Goal: Information Seeking & Learning: Check status

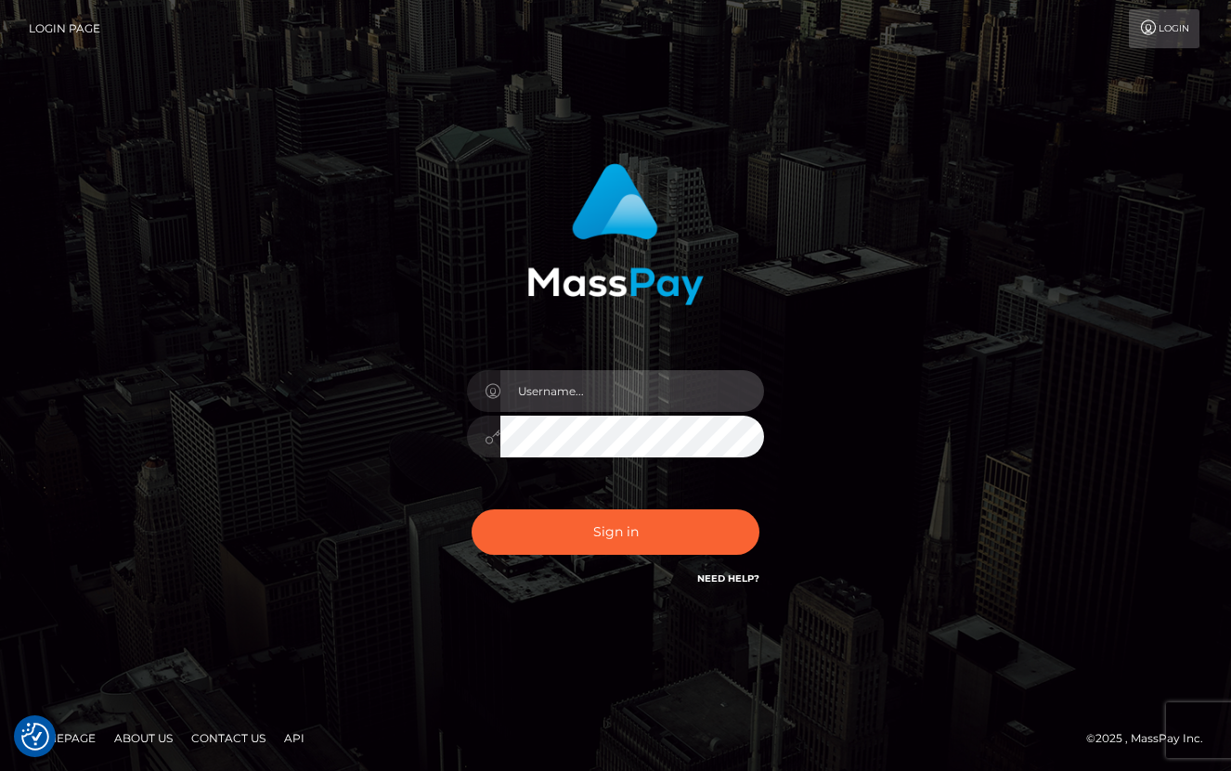
type input "Lou Jacobée"
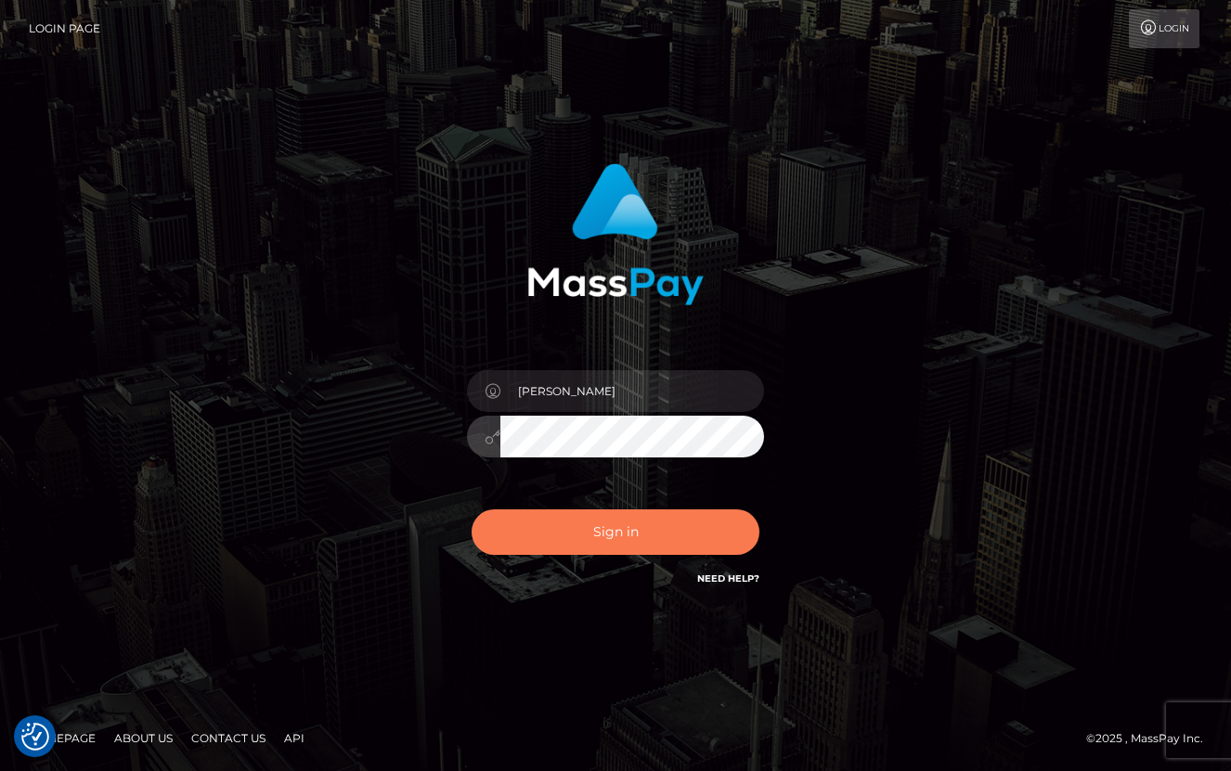
click at [609, 537] on button "Sign in" at bounding box center [616, 532] width 288 height 45
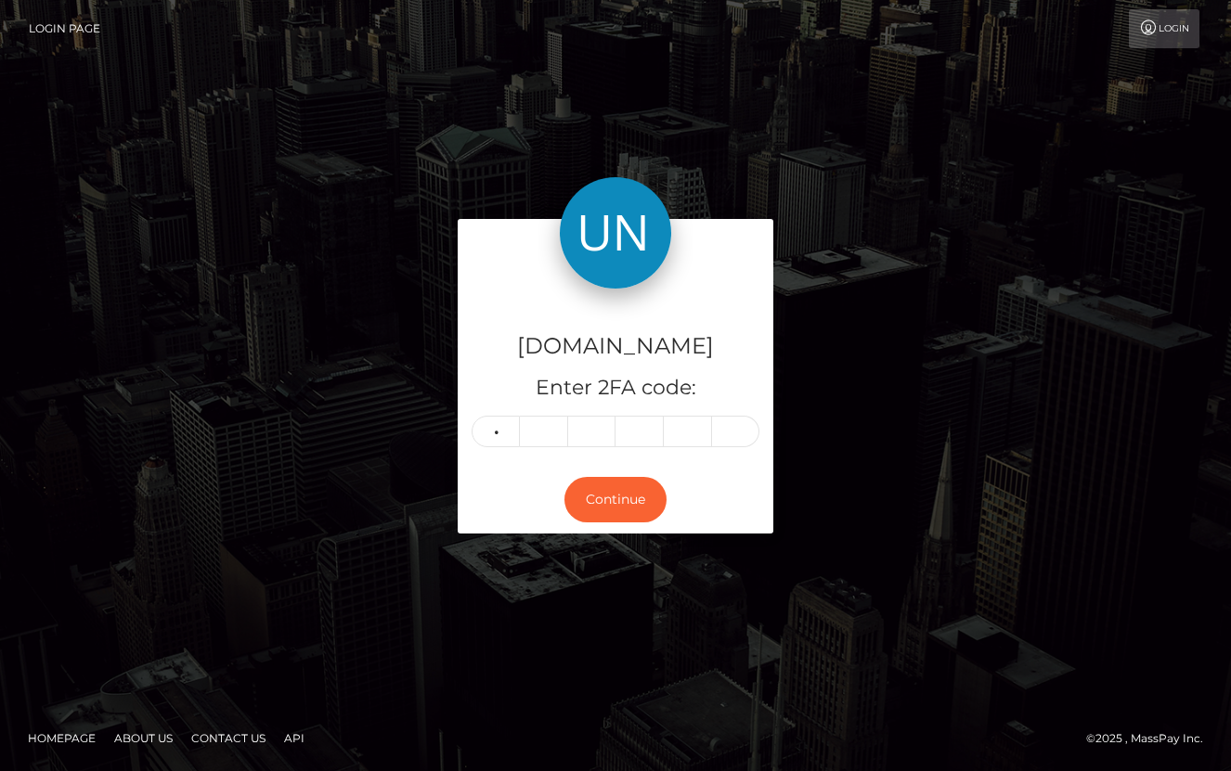
type input "9"
type input "5"
type input "7"
type input "4"
type input "1"
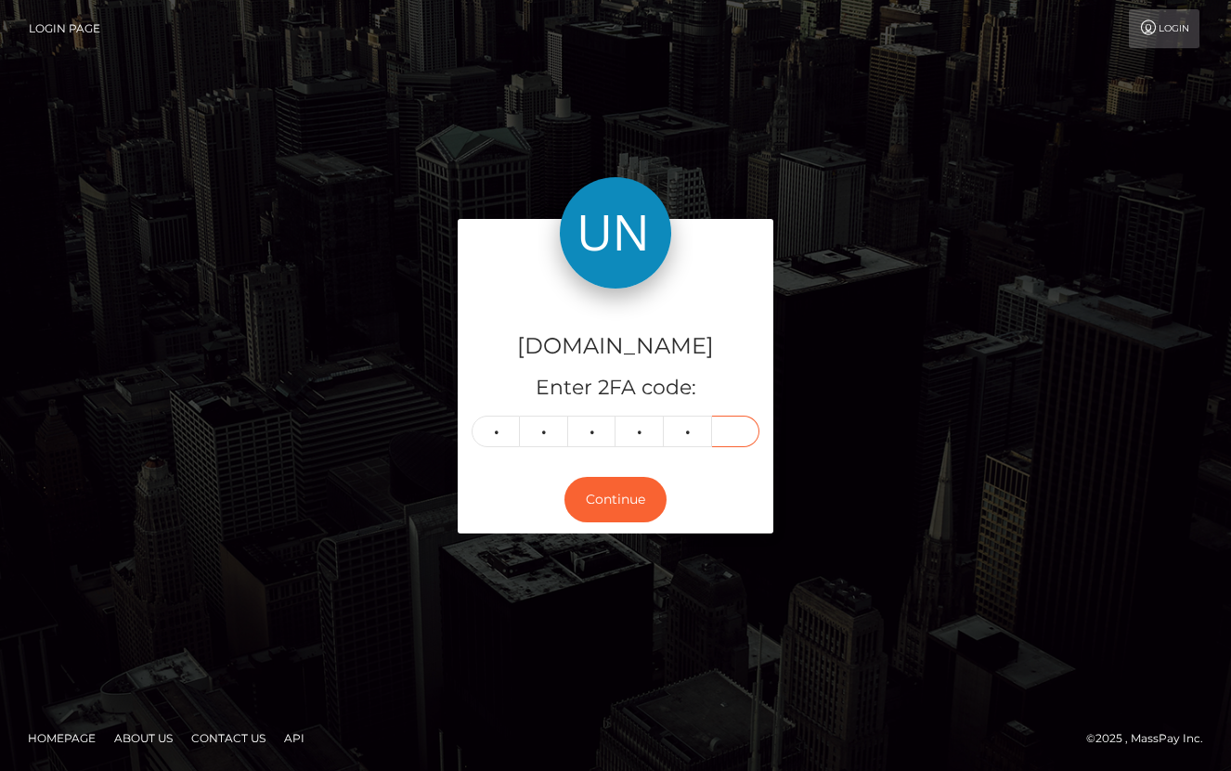
type input "2"
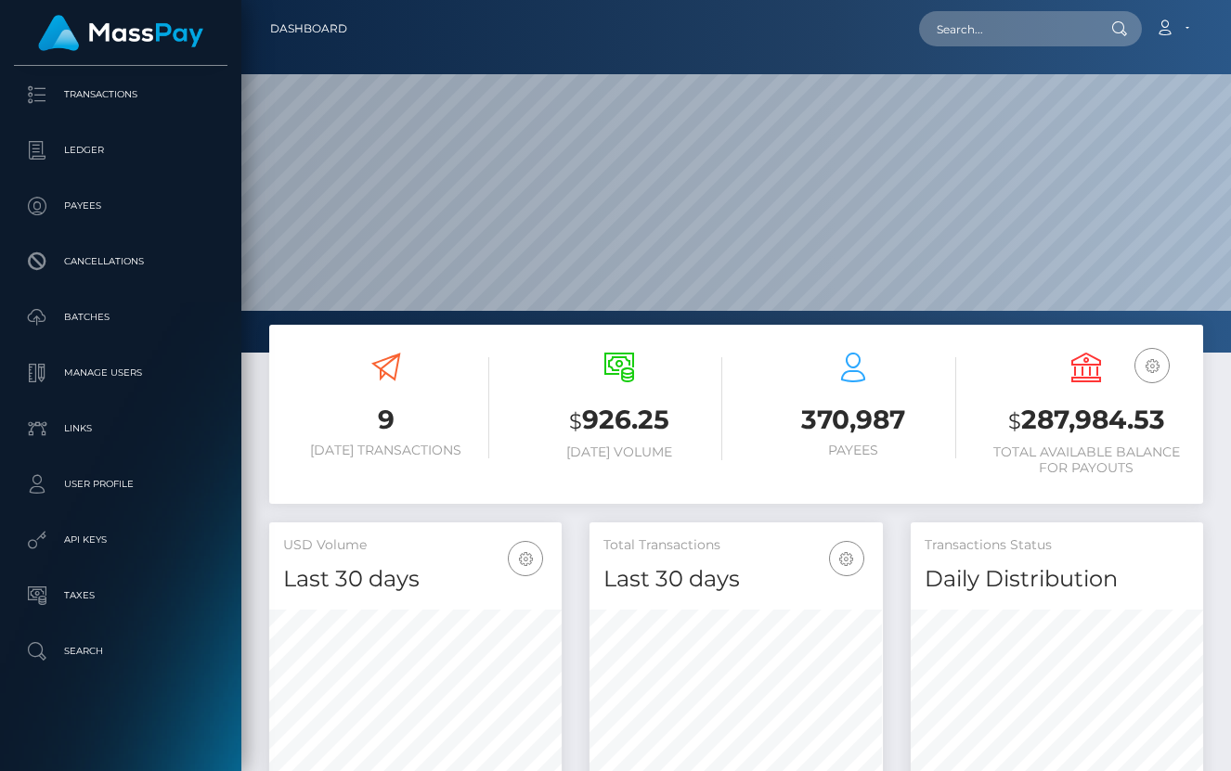
scroll to position [137, 0]
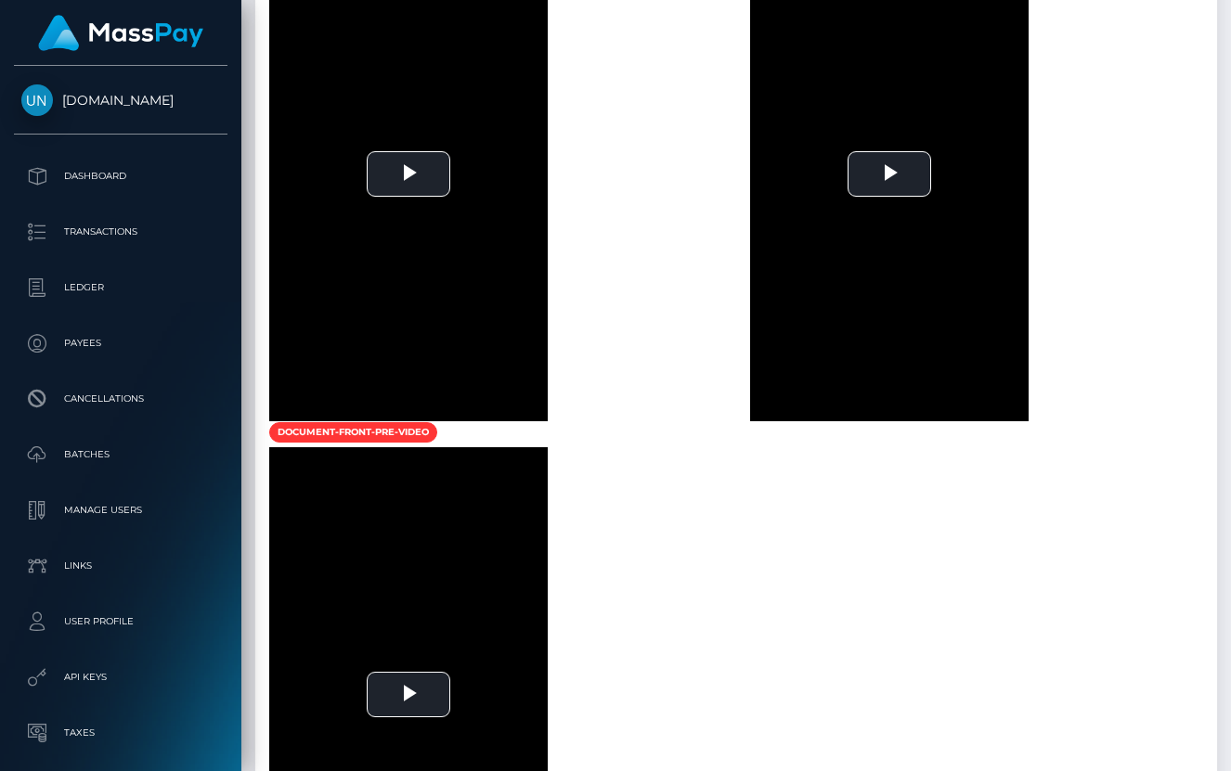
scroll to position [1643, 0]
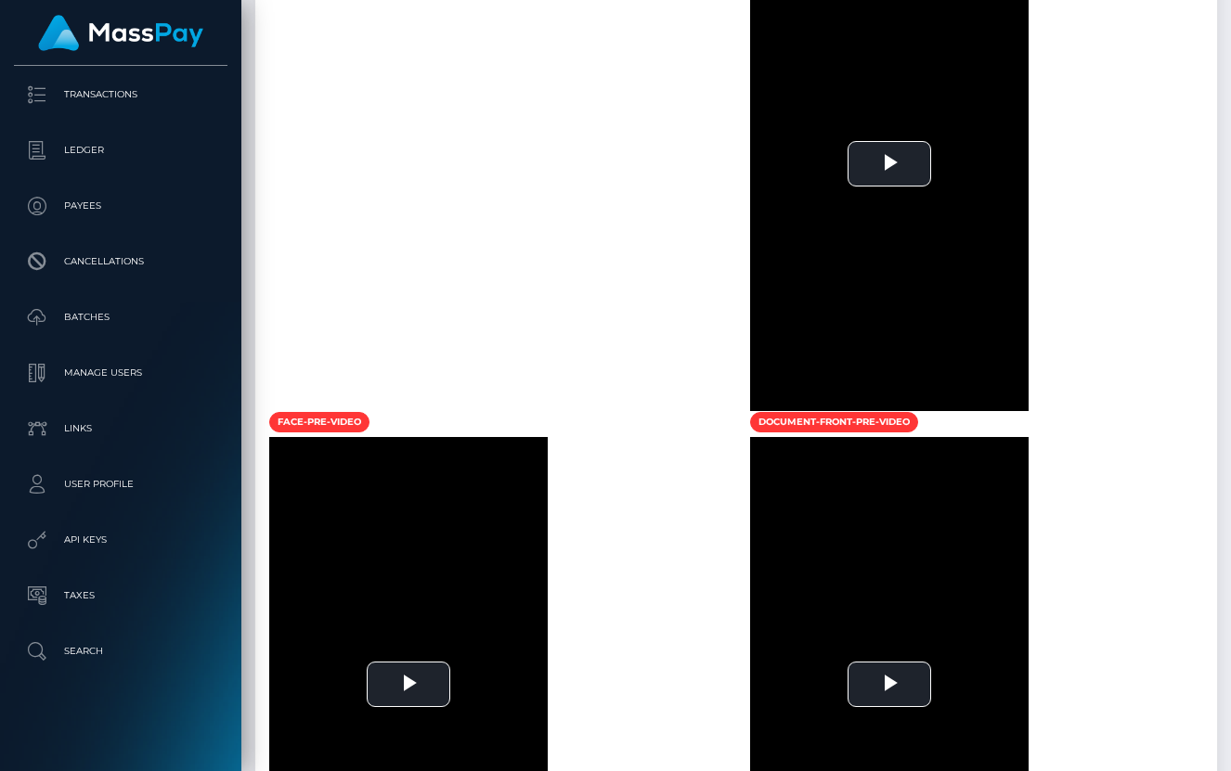
scroll to position [1324, 0]
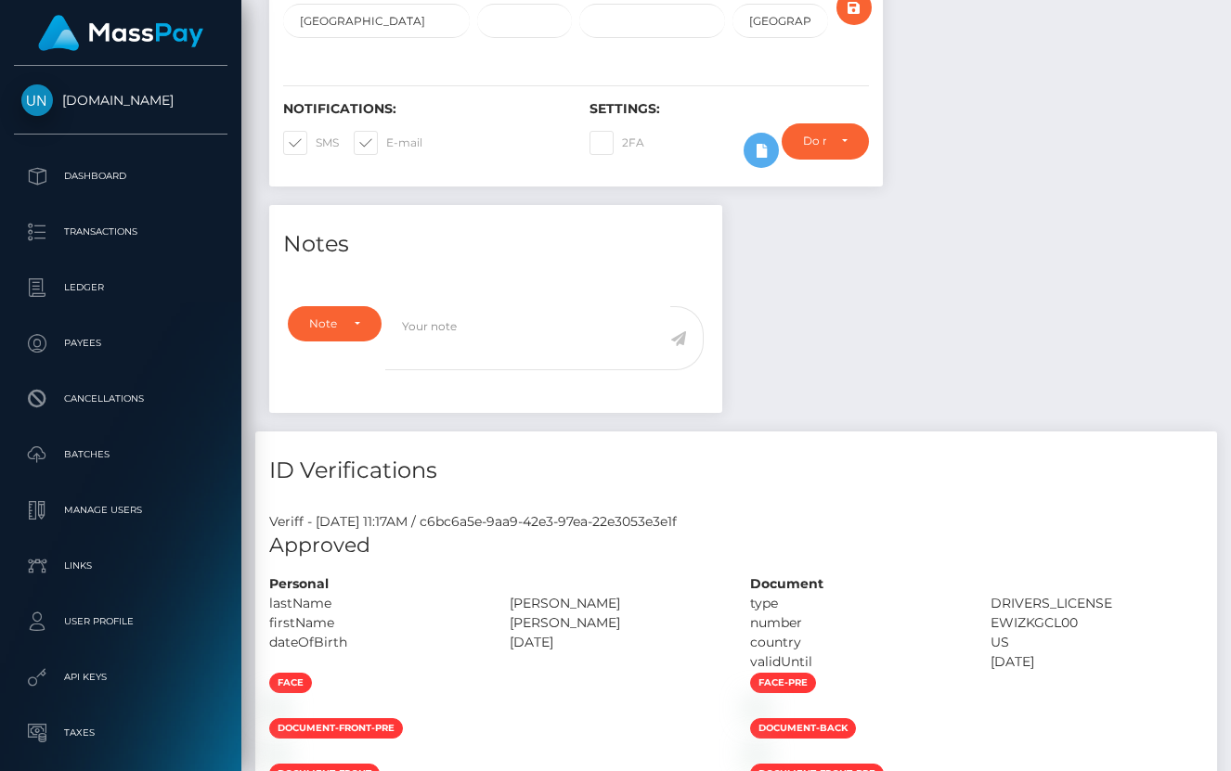
scroll to position [946, 0]
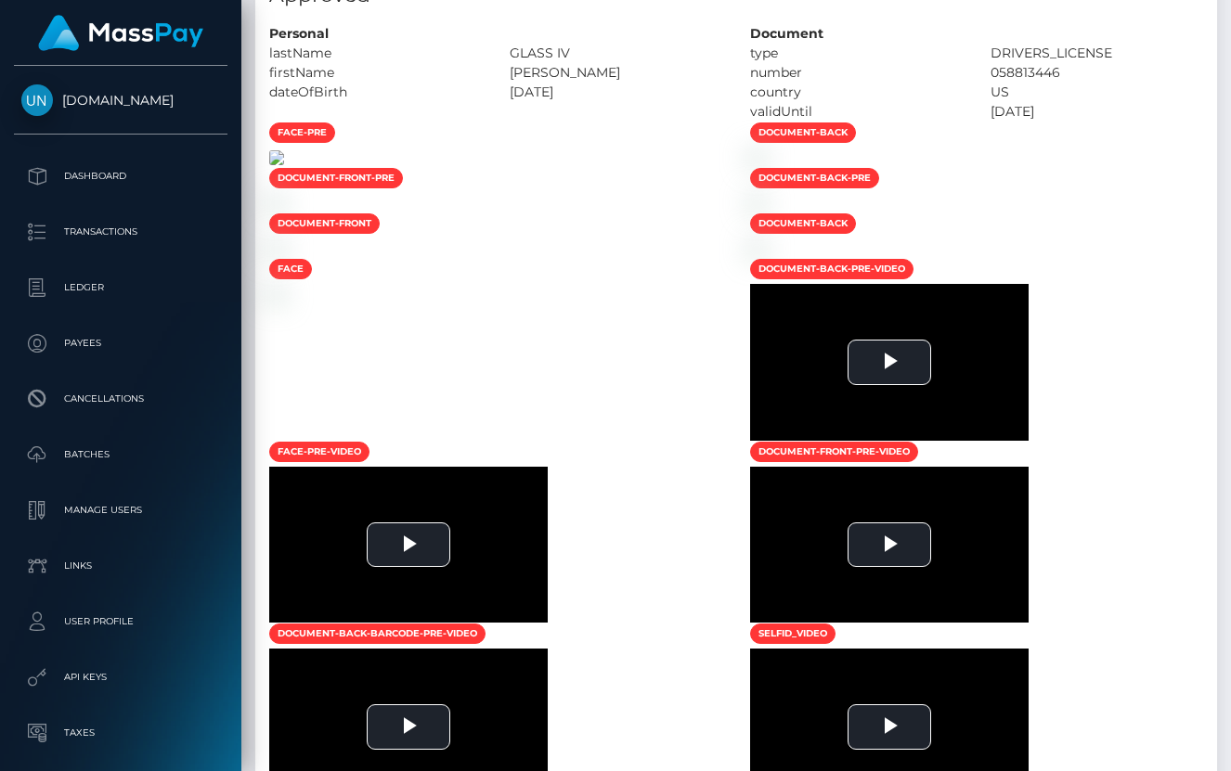
scroll to position [223, 293]
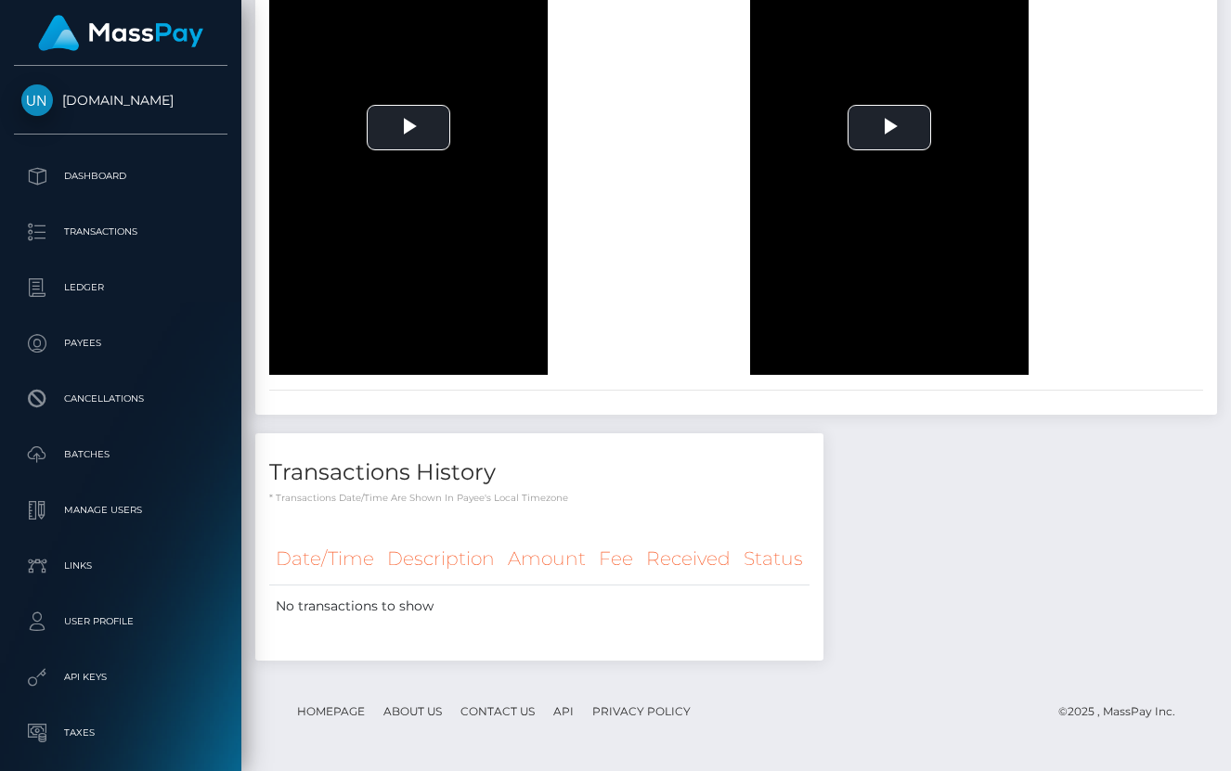
scroll to position [3227, 0]
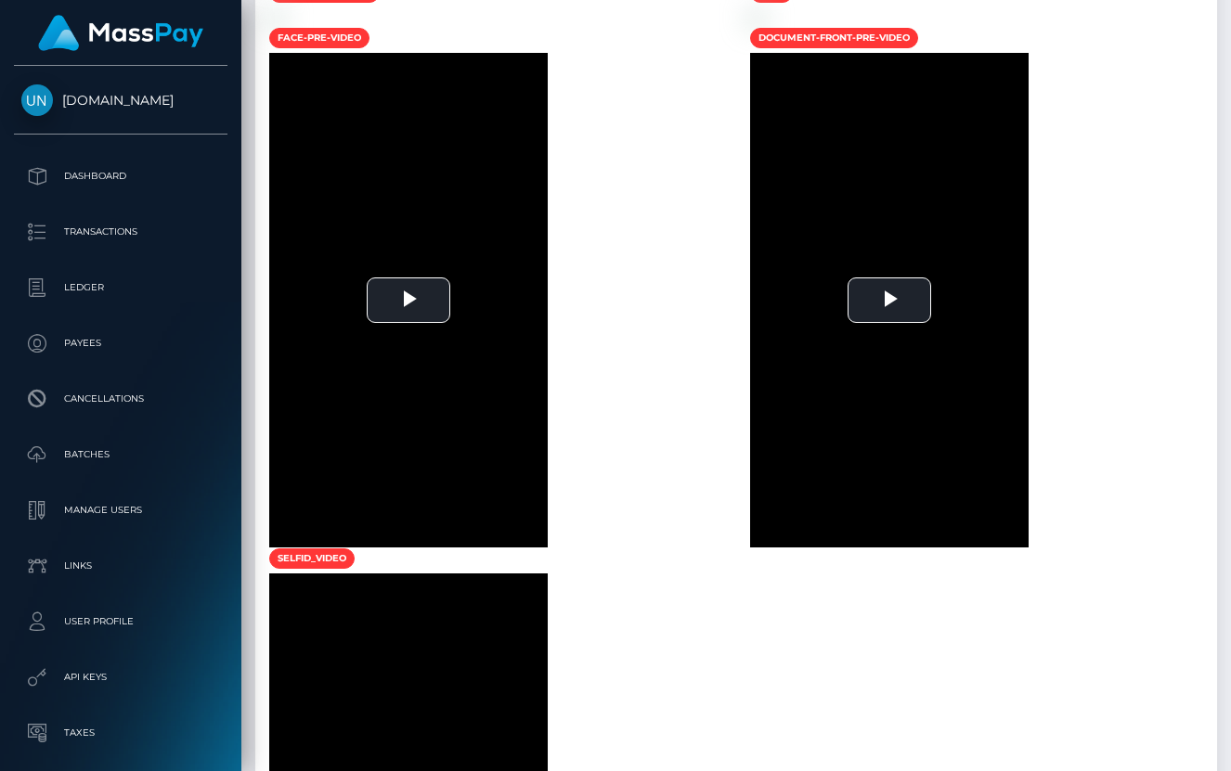
scroll to position [1666, 0]
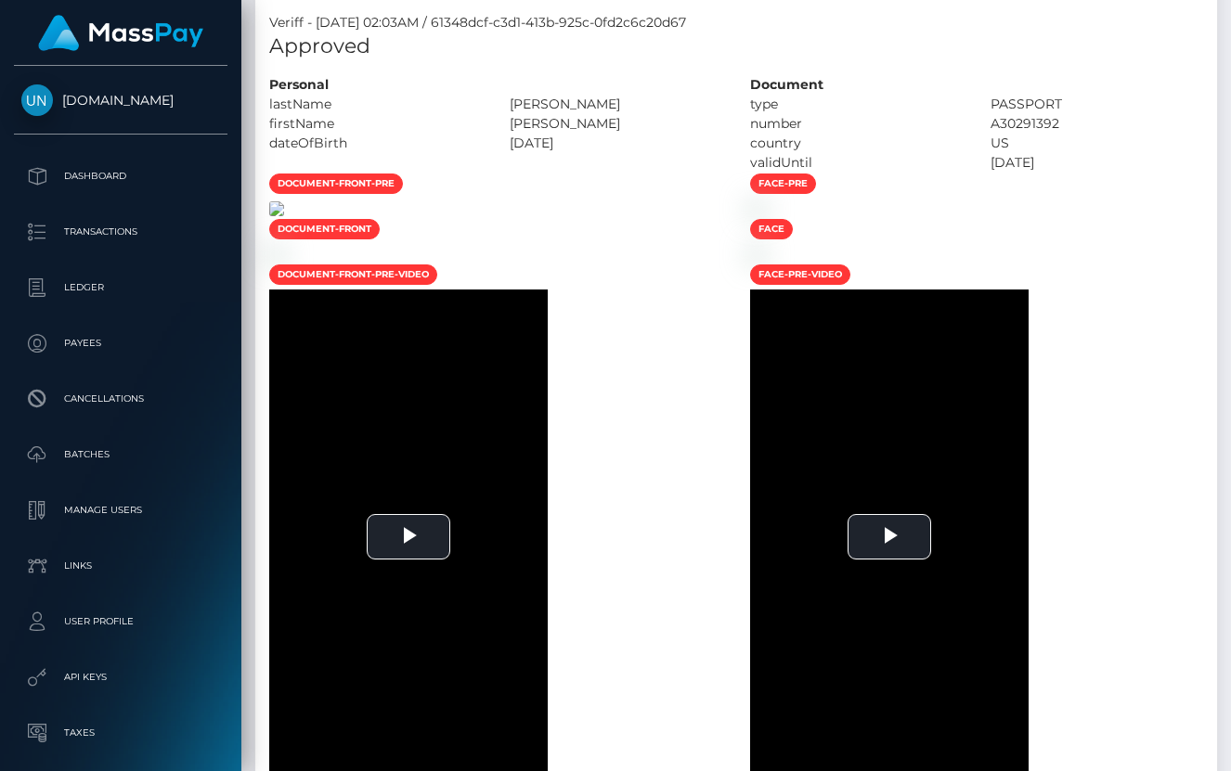
scroll to position [1063, 0]
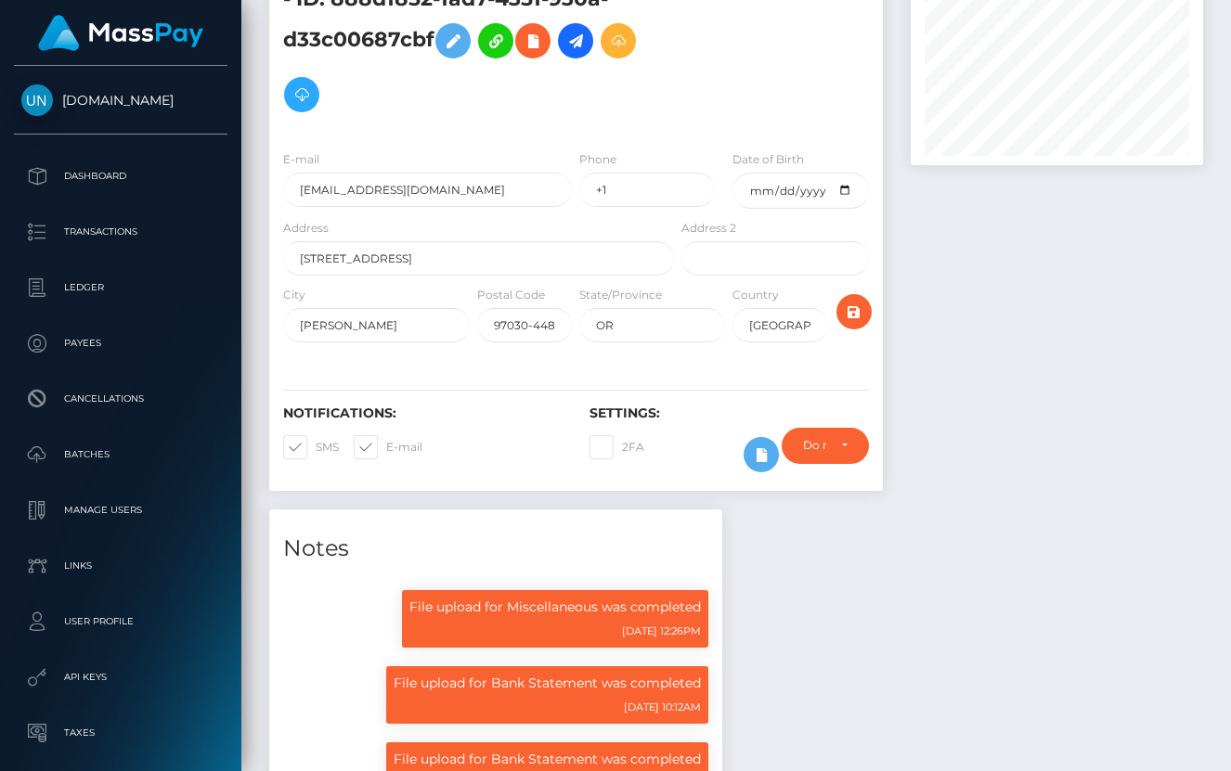
scroll to position [1071, 0]
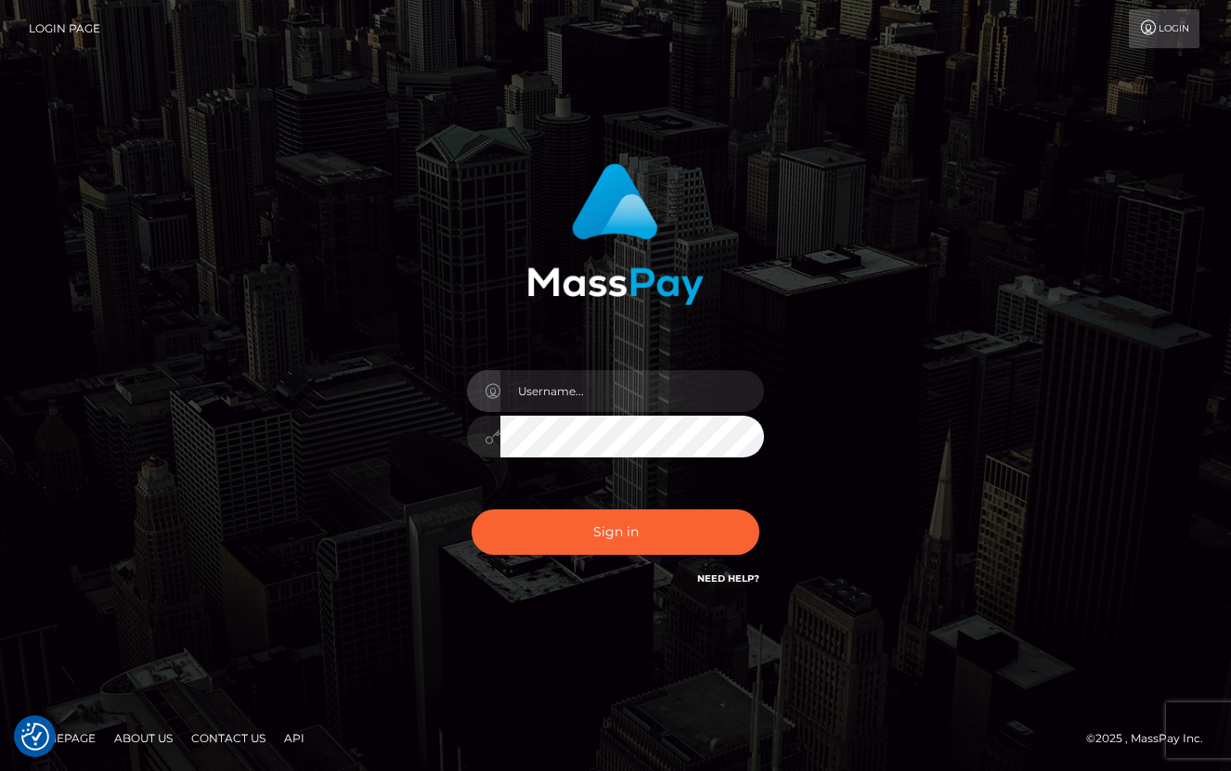
checkbox input "true"
